Goal: Find specific page/section: Find specific page/section

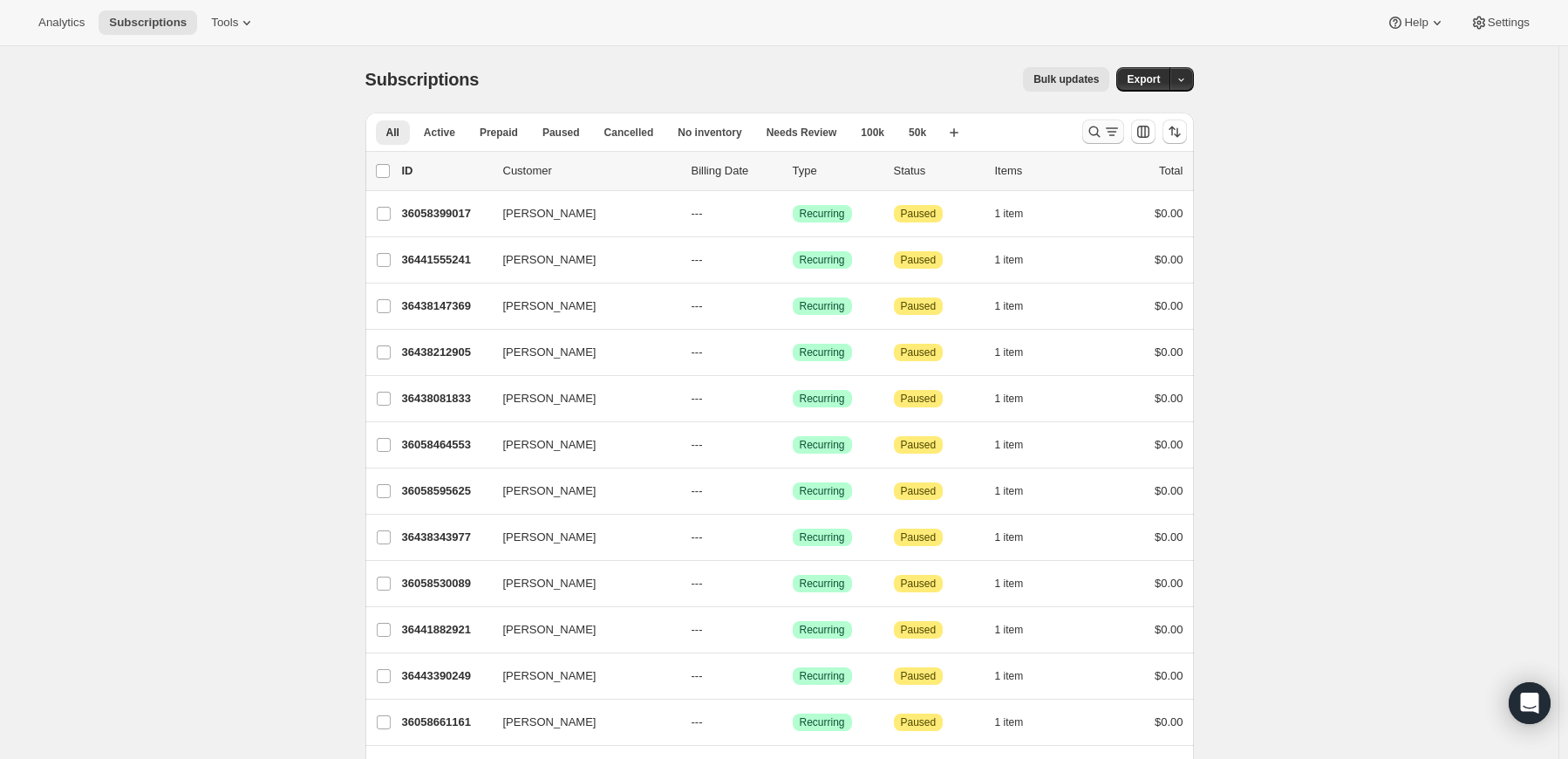
click at [1097, 120] on button "Search and filter results" at bounding box center [1103, 131] width 42 height 24
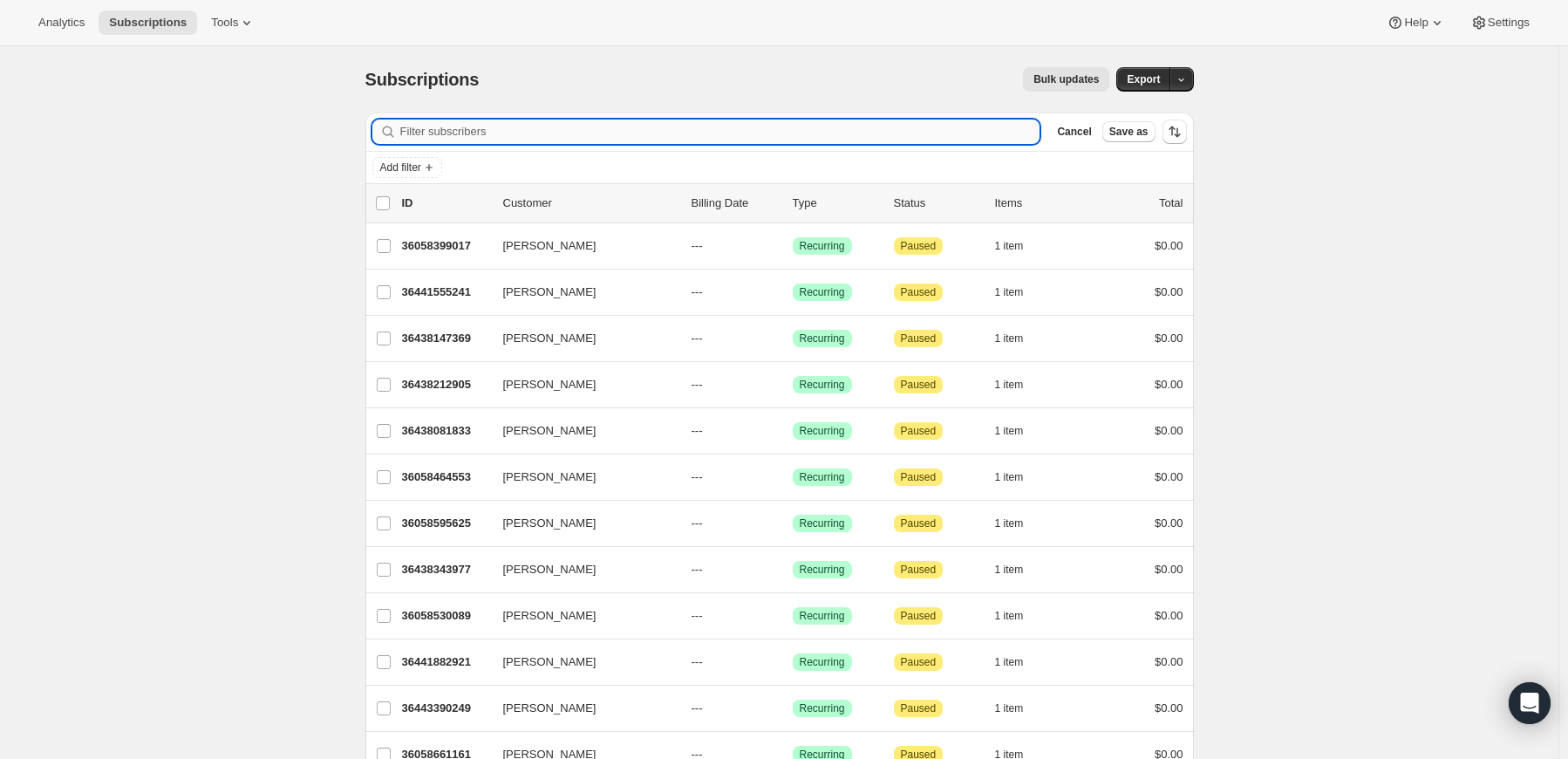
paste input "[PERSON_NAME]"
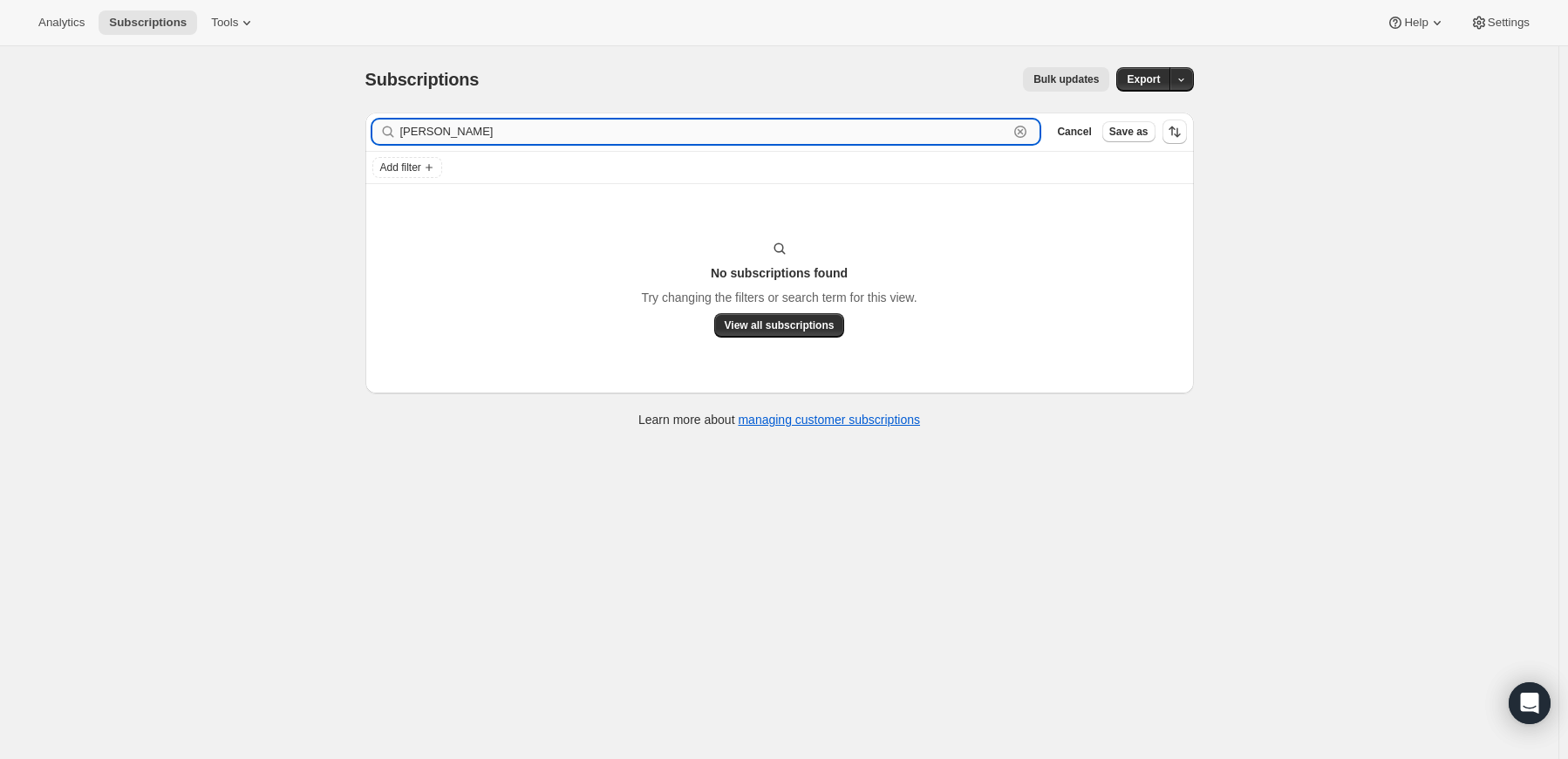
click at [953, 123] on input "[PERSON_NAME]" at bounding box center [704, 131] width 608 height 24
paste input "[PERSON_NAME][EMAIL_ADDRESS][PERSON_NAME][DOMAIN_NAME]"
type input "[PERSON_NAME][EMAIL_ADDRESS][PERSON_NAME][DOMAIN_NAME]"
